Goal: Information Seeking & Learning: Compare options

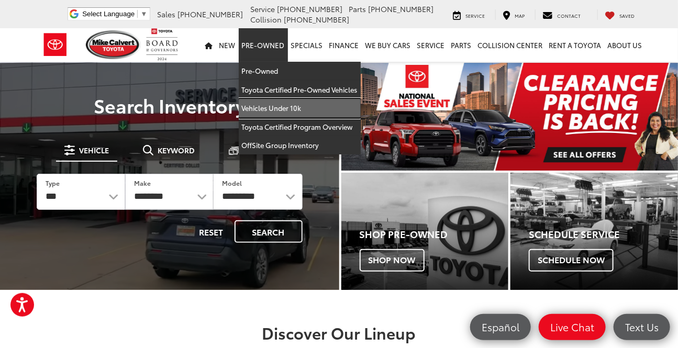
click at [278, 107] on link "Vehicles Under 10k" at bounding box center [300, 108] width 122 height 19
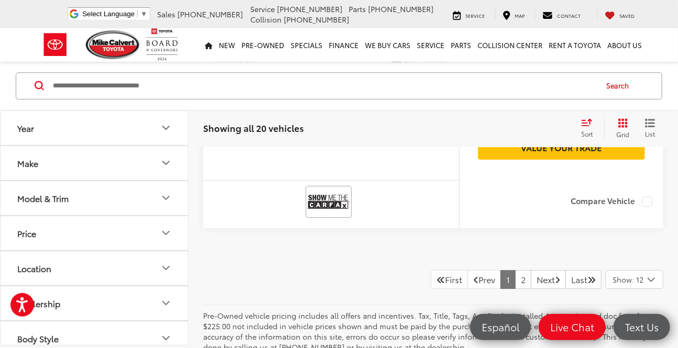
scroll to position [4188, 0]
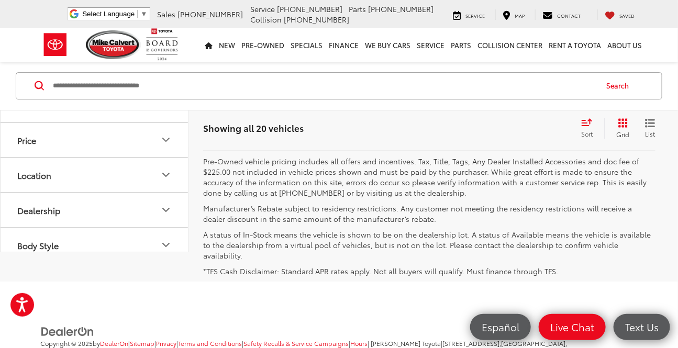
click at [515, 135] on link "2" at bounding box center [523, 125] width 16 height 19
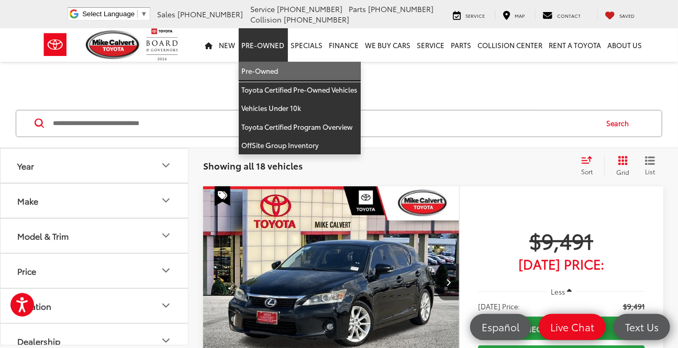
click at [266, 70] on link "Pre-Owned" at bounding box center [300, 71] width 122 height 19
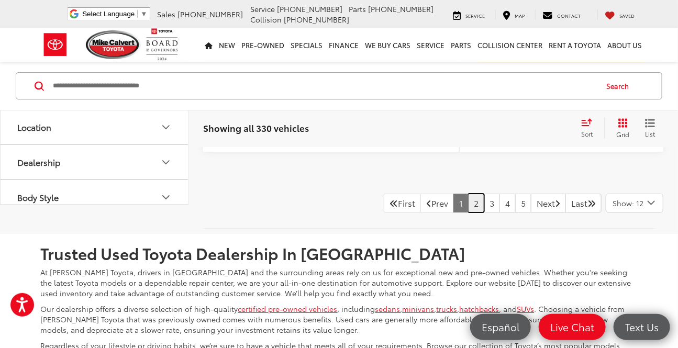
click at [468, 213] on link "2" at bounding box center [476, 203] width 16 height 19
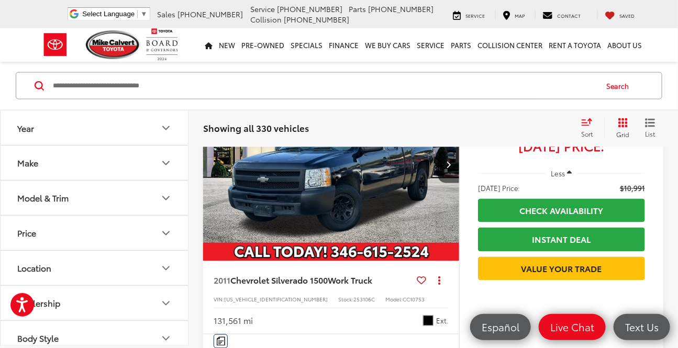
scroll to position [3589, 0]
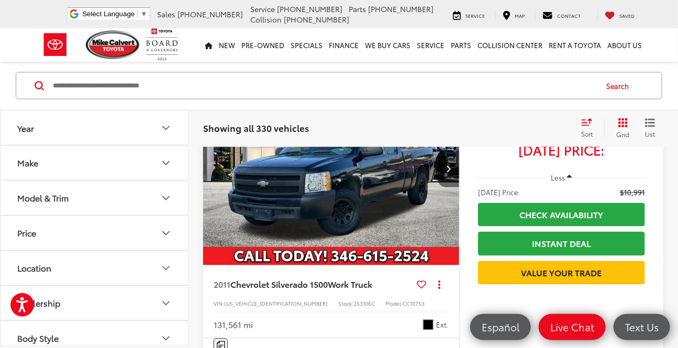
click at [447, 173] on icon "Next image" at bounding box center [448, 168] width 5 height 7
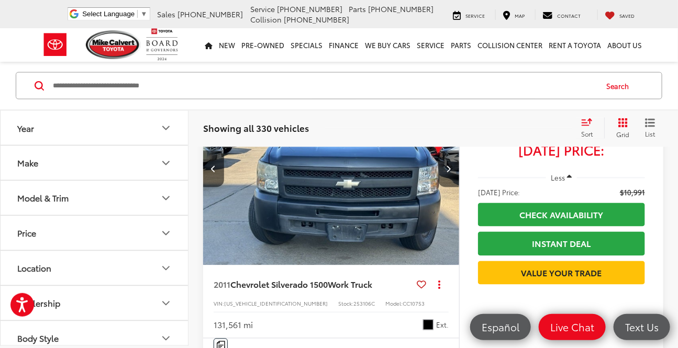
click at [447, 173] on icon "Next image" at bounding box center [448, 168] width 5 height 7
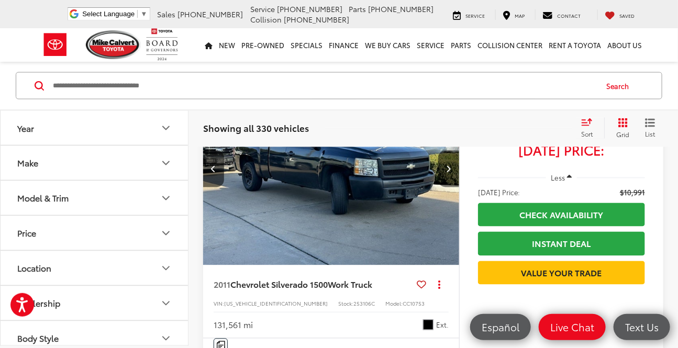
click at [447, 173] on icon "Next image" at bounding box center [448, 168] width 5 height 7
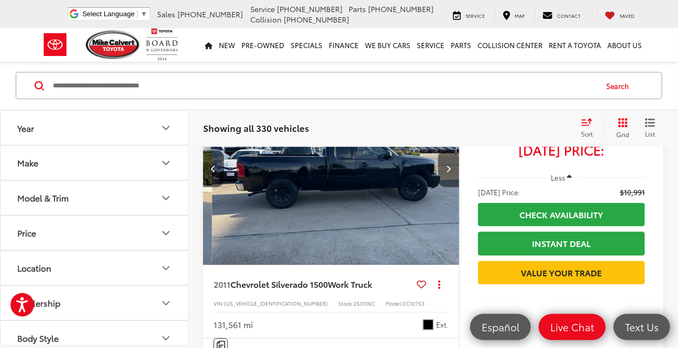
scroll to position [0, 773]
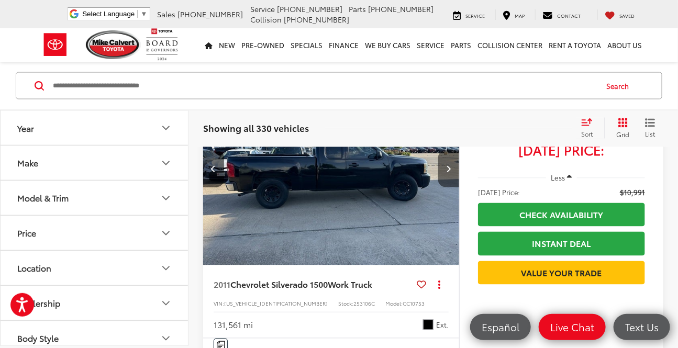
click at [452, 187] on button "Next image" at bounding box center [448, 169] width 21 height 37
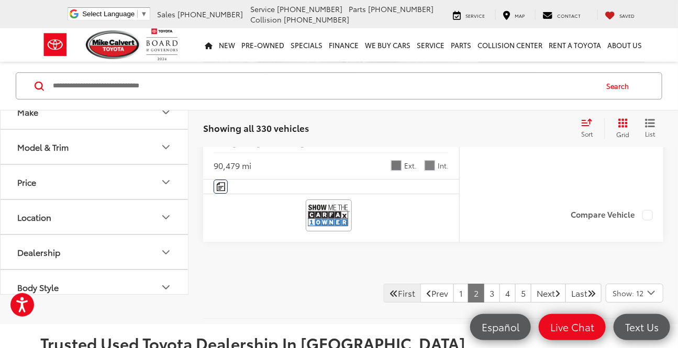
scroll to position [4208, 0]
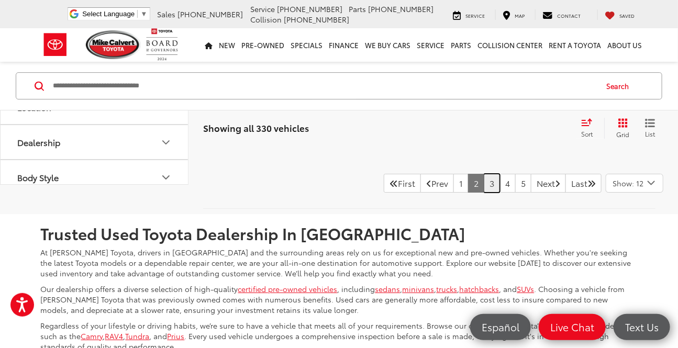
click at [484, 193] on link "3" at bounding box center [492, 183] width 16 height 19
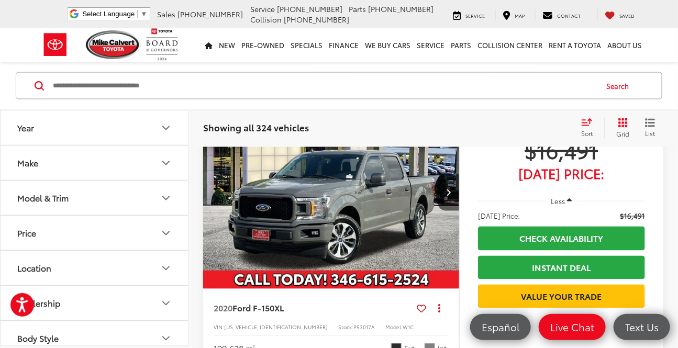
scroll to position [3636, 0]
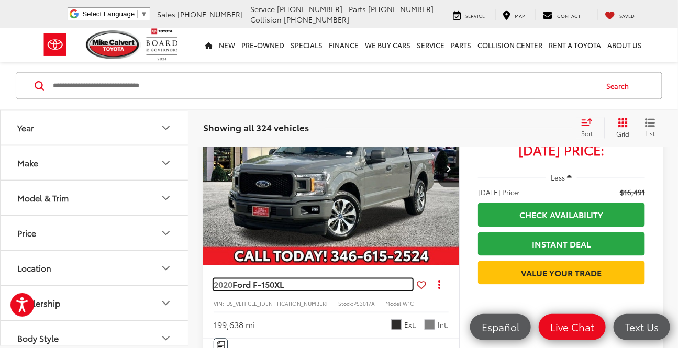
click at [265, 283] on span "Ford F-150" at bounding box center [253, 284] width 42 height 12
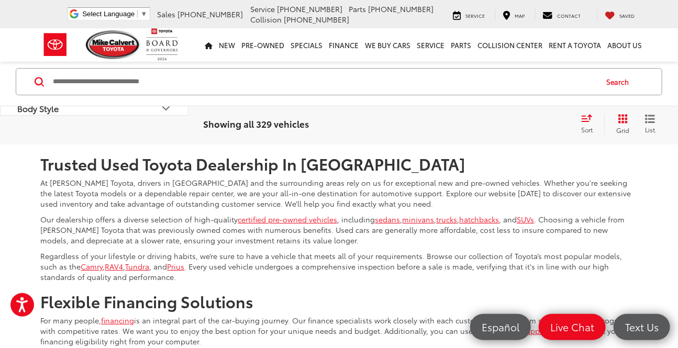
scroll to position [4269, 0]
click at [468, 122] on link "2" at bounding box center [476, 113] width 16 height 19
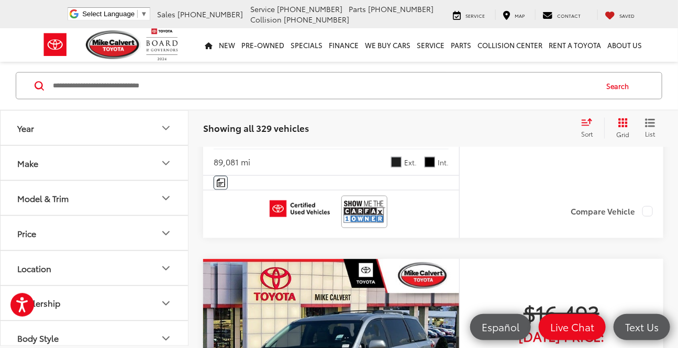
scroll to position [1178, 0]
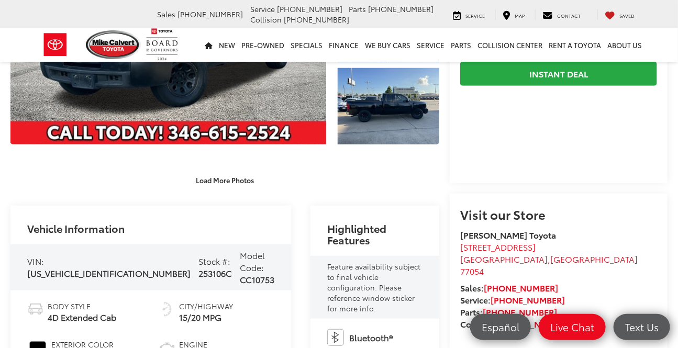
scroll to position [267, 0]
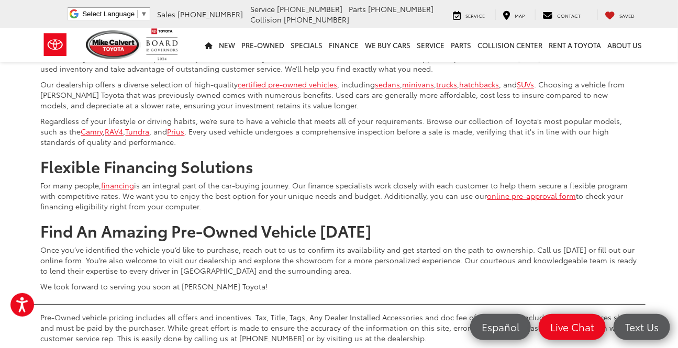
scroll to position [4255, 0]
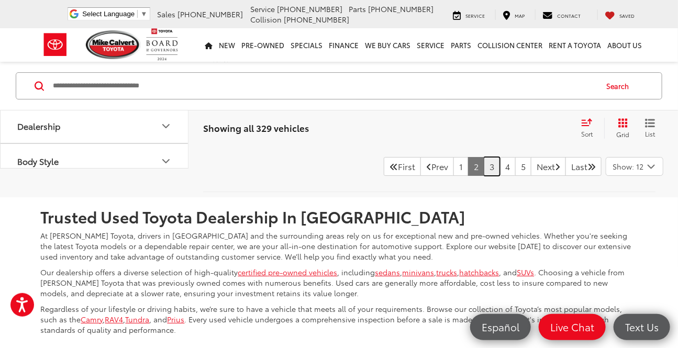
click at [484, 176] on link "3" at bounding box center [492, 166] width 16 height 19
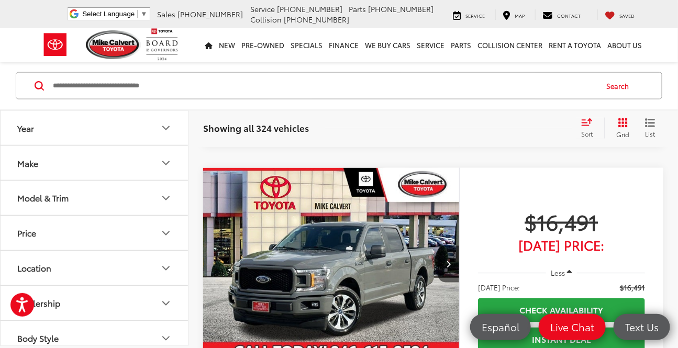
scroll to position [3589, 0]
